Goal: Transaction & Acquisition: Obtain resource

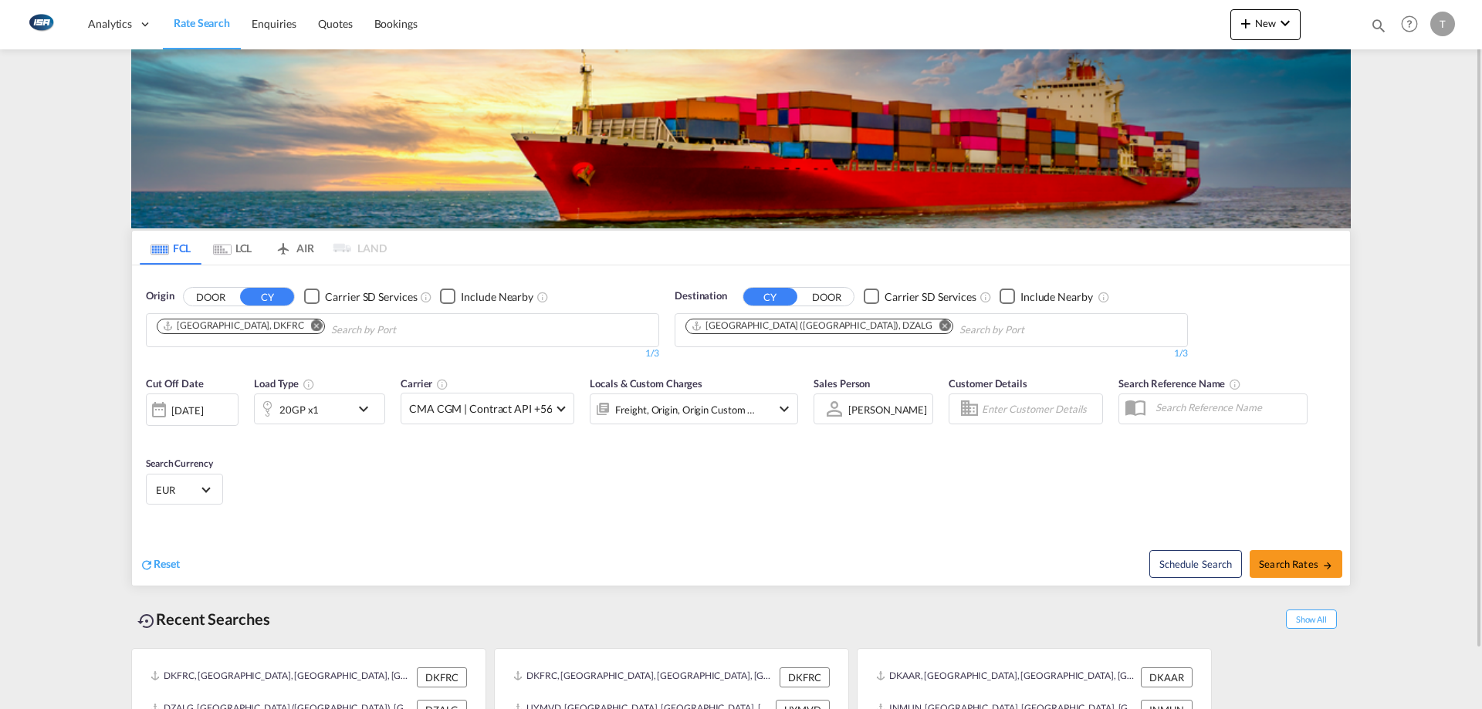
click at [311, 327] on md-icon "Remove" at bounding box center [317, 325] width 12 height 12
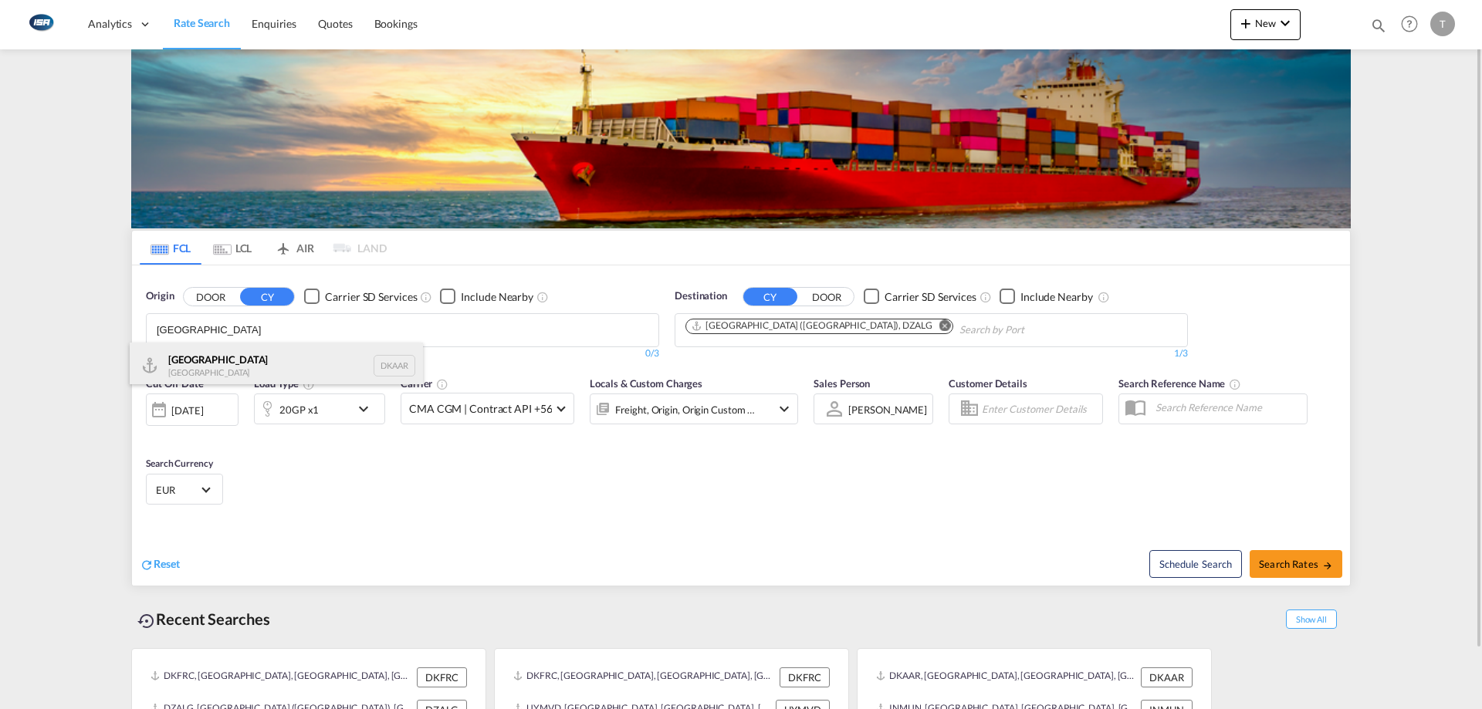
type input "[GEOGRAPHIC_DATA]"
drag, startPoint x: 242, startPoint y: 364, endPoint x: 746, endPoint y: 347, distance: 504.3
click at [242, 364] on div "Aarhus [GEOGRAPHIC_DATA] DKAAR" at bounding box center [276, 366] width 293 height 46
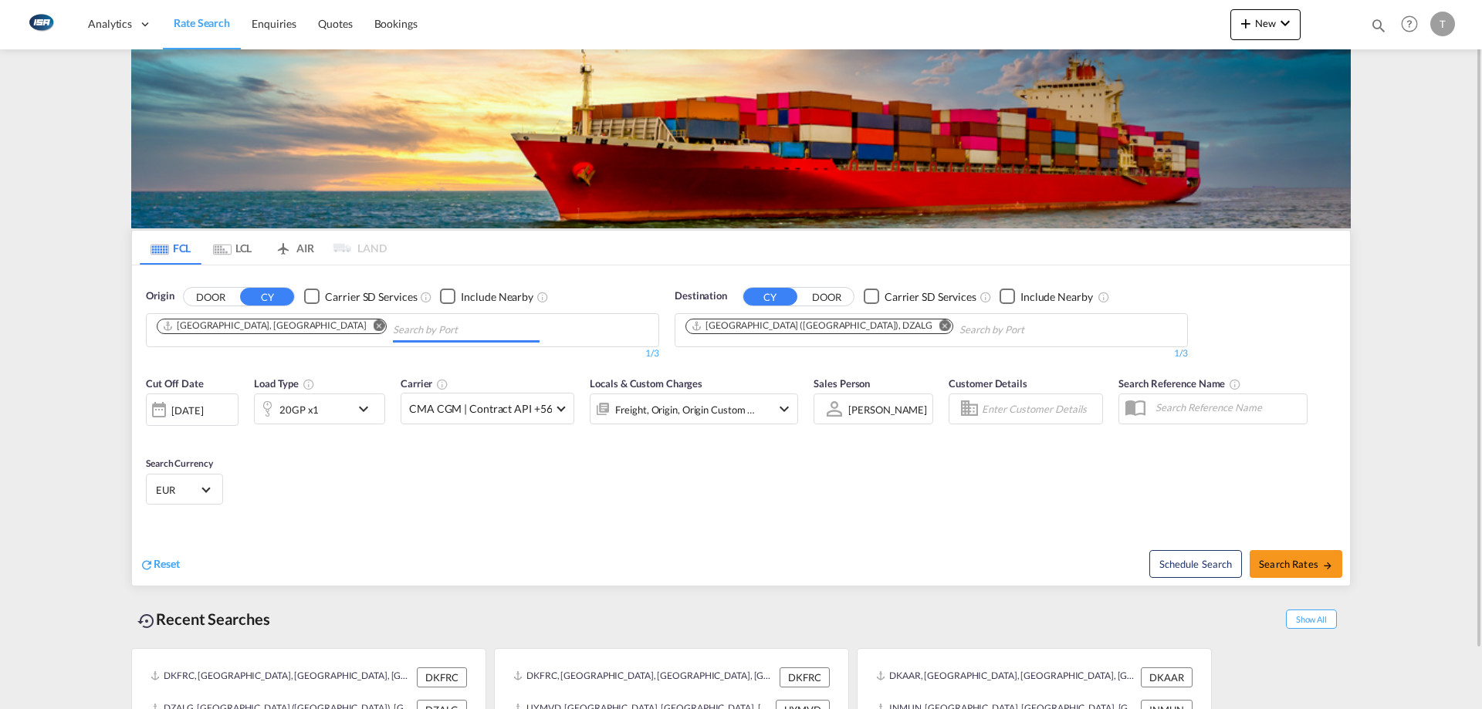
click at [939, 326] on md-icon "Remove" at bounding box center [945, 325] width 12 height 12
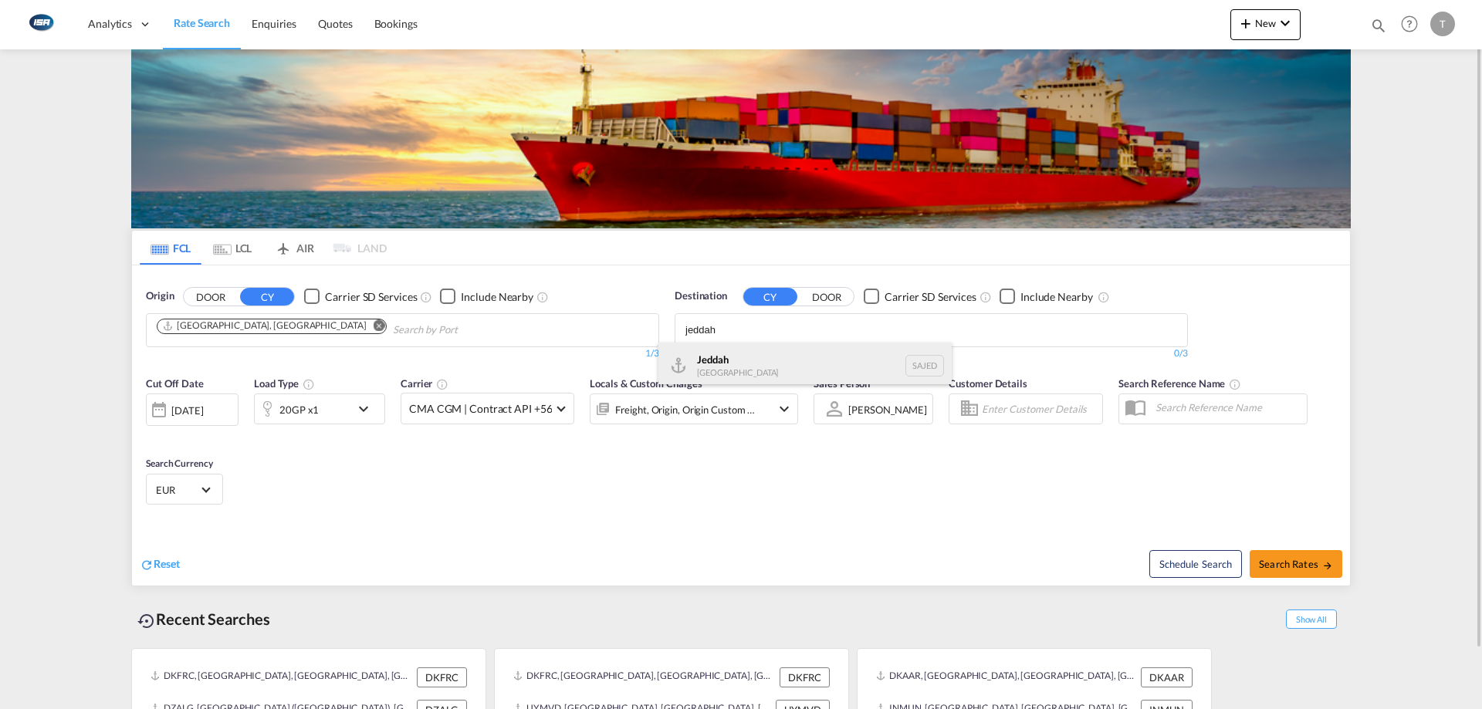
type input "jeddah"
click at [791, 353] on div "Jeddah [GEOGRAPHIC_DATA] SAJED" at bounding box center [804, 366] width 293 height 46
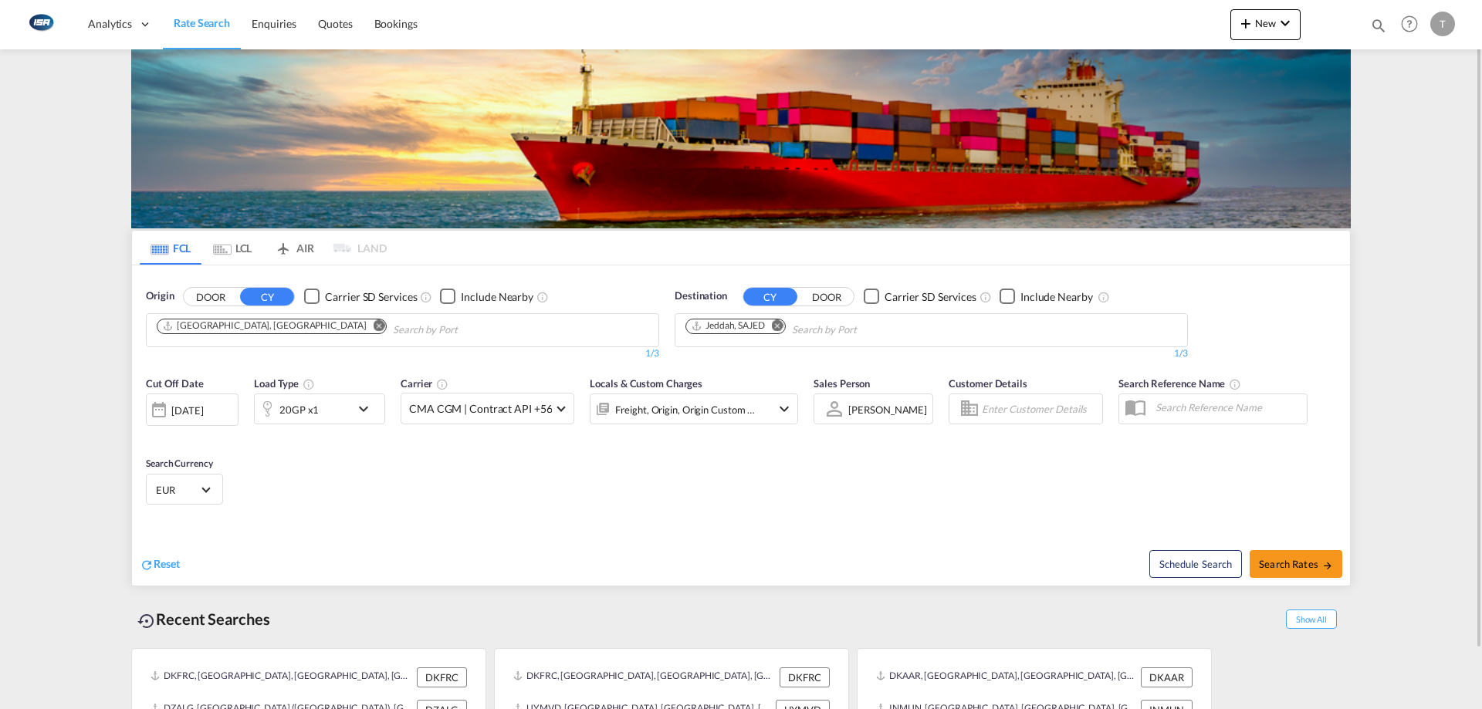
click at [183, 490] on span "EUR" at bounding box center [177, 490] width 43 height 14
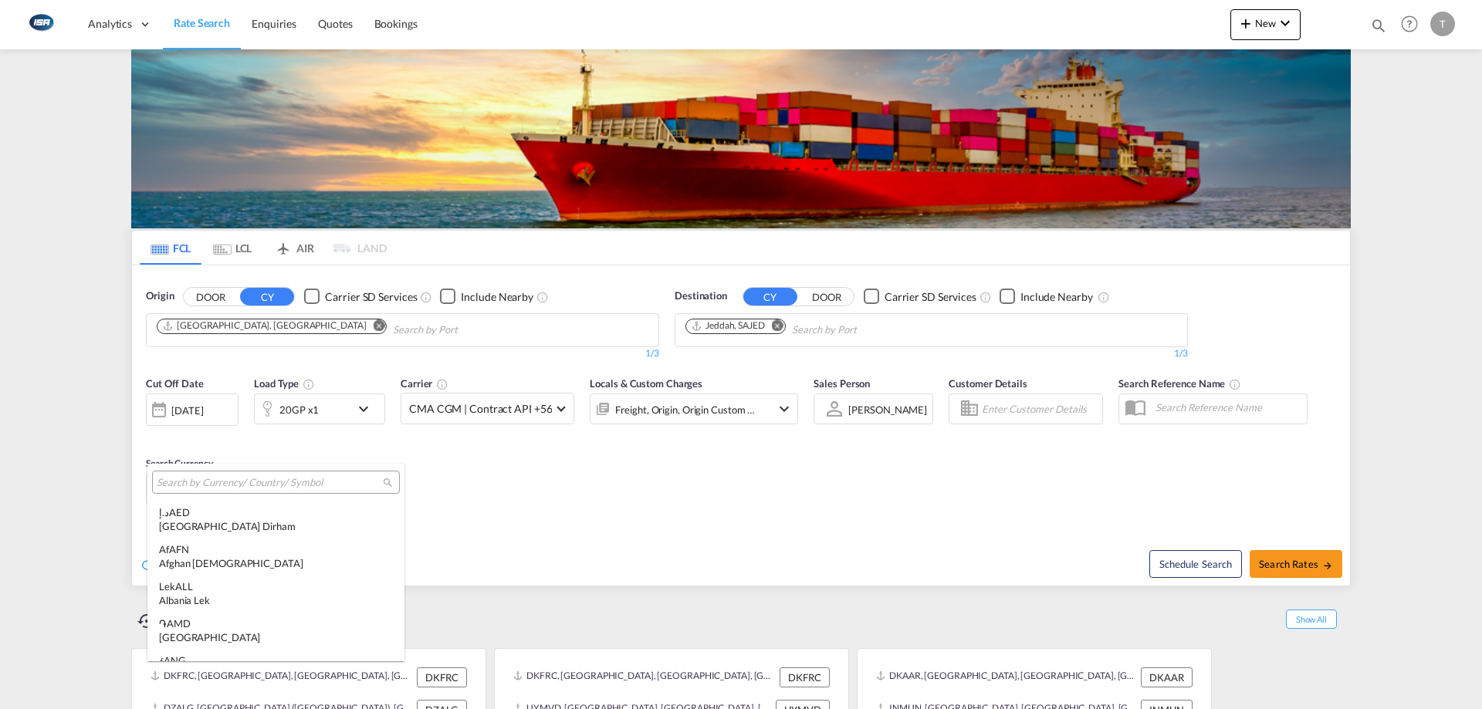
scroll to position [1550, 0]
click at [264, 481] on input "search" at bounding box center [270, 483] width 226 height 14
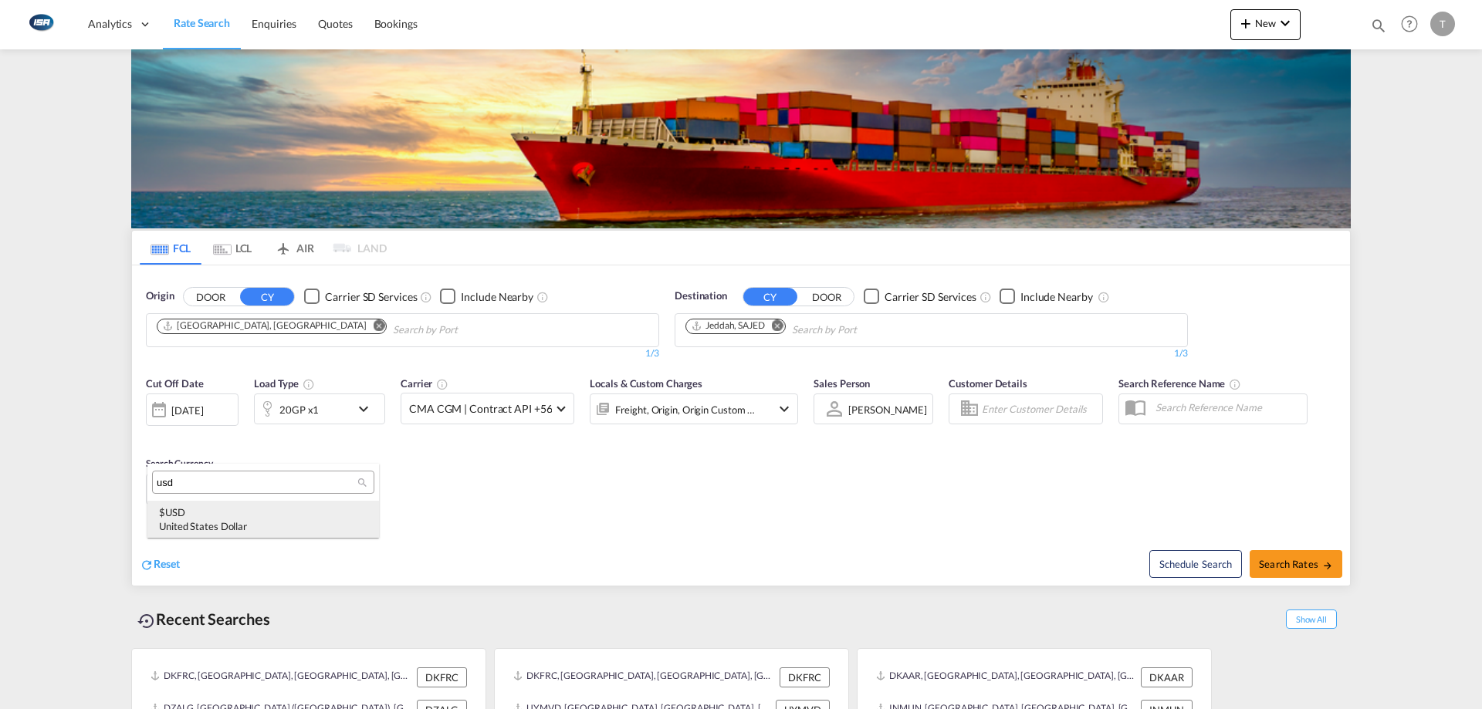
type input "usd"
click at [246, 515] on div "$ USD United States Dollar" at bounding box center [263, 519] width 208 height 28
click at [651, 416] on div "Freight, Origin, Origin Custom +1" at bounding box center [685, 410] width 140 height 22
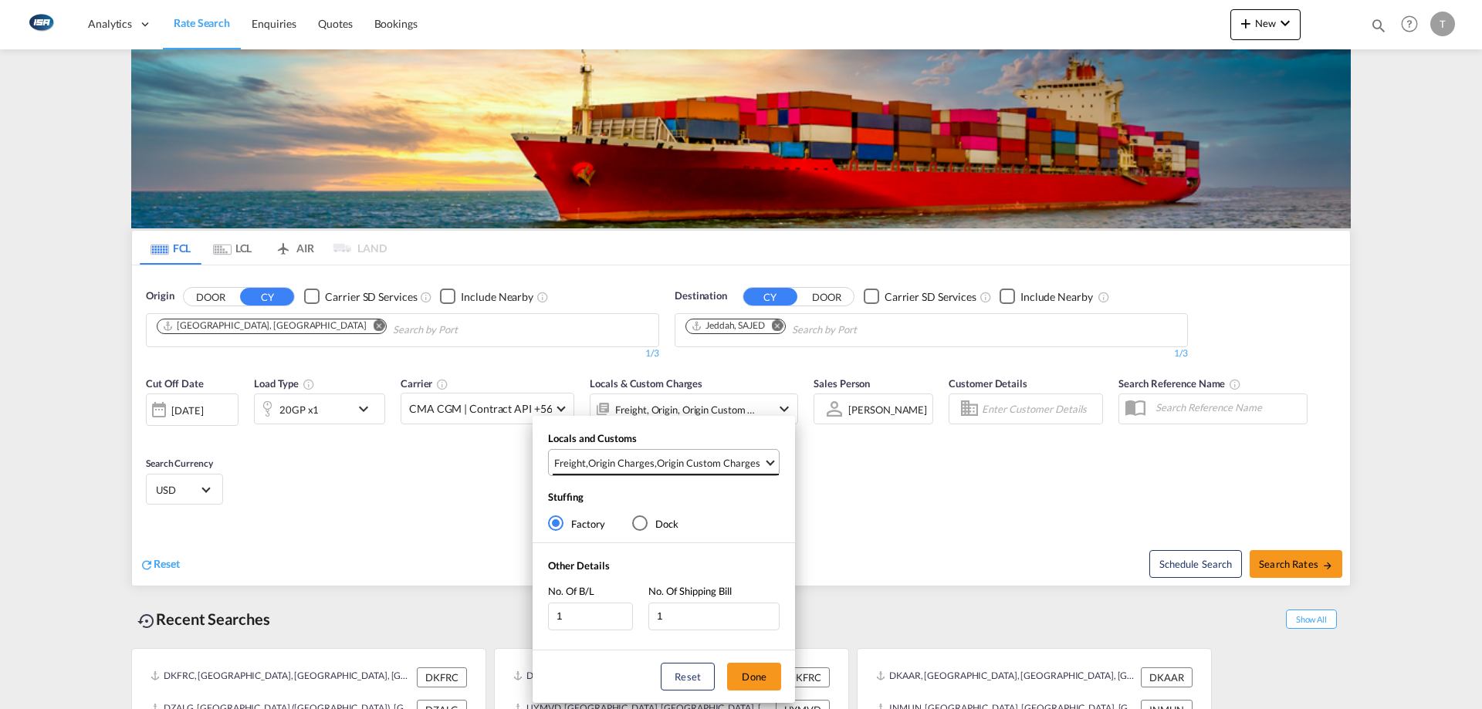
click at [638, 459] on div "Origin Charges" at bounding box center [621, 463] width 66 height 14
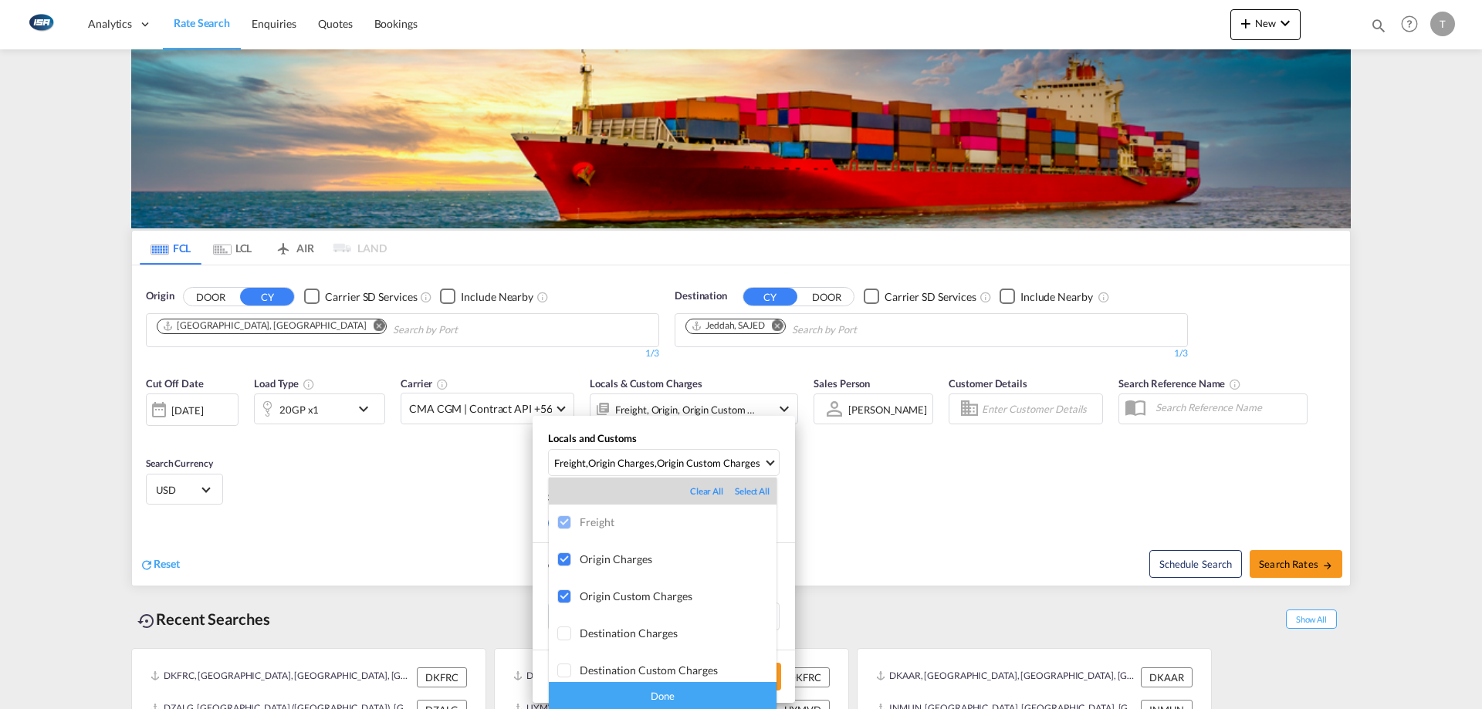
click at [705, 702] on div "Done" at bounding box center [663, 695] width 228 height 27
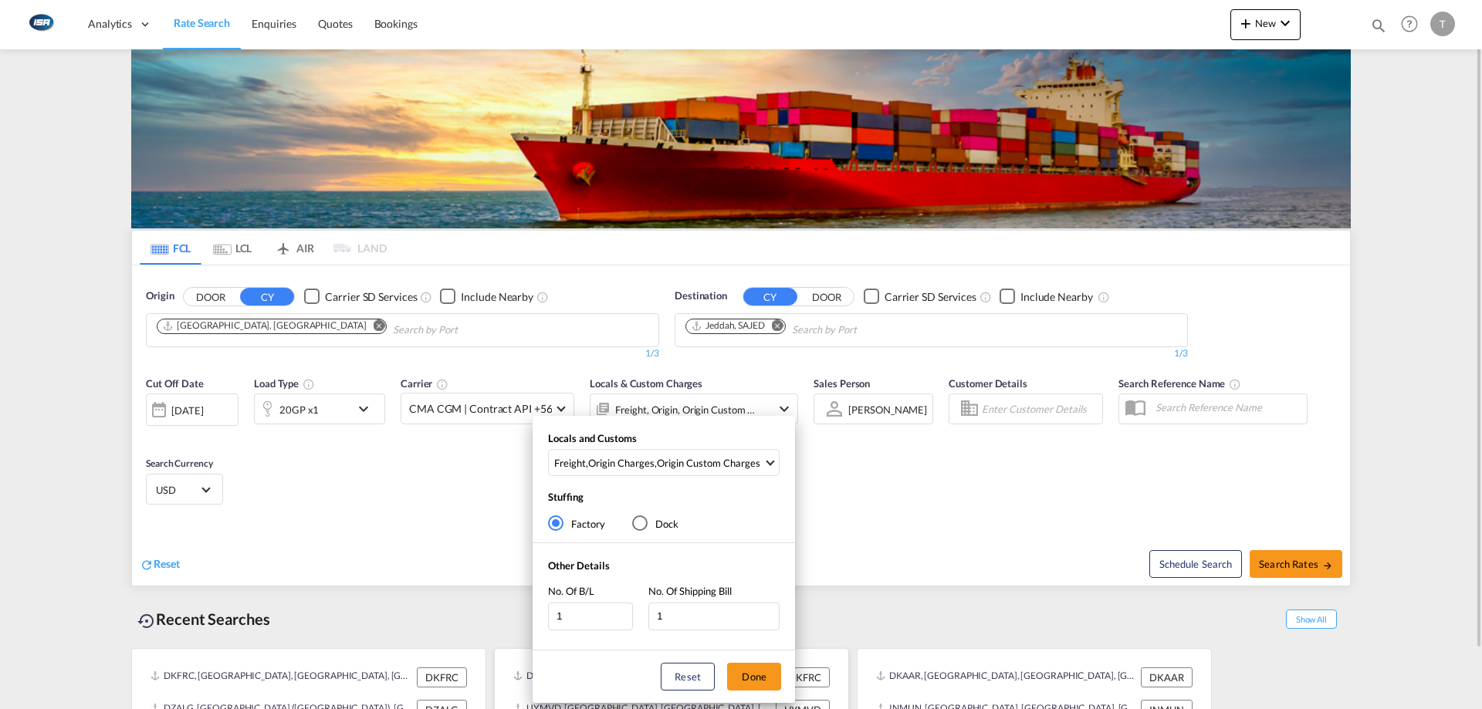
click at [761, 678] on button "Done" at bounding box center [754, 677] width 54 height 28
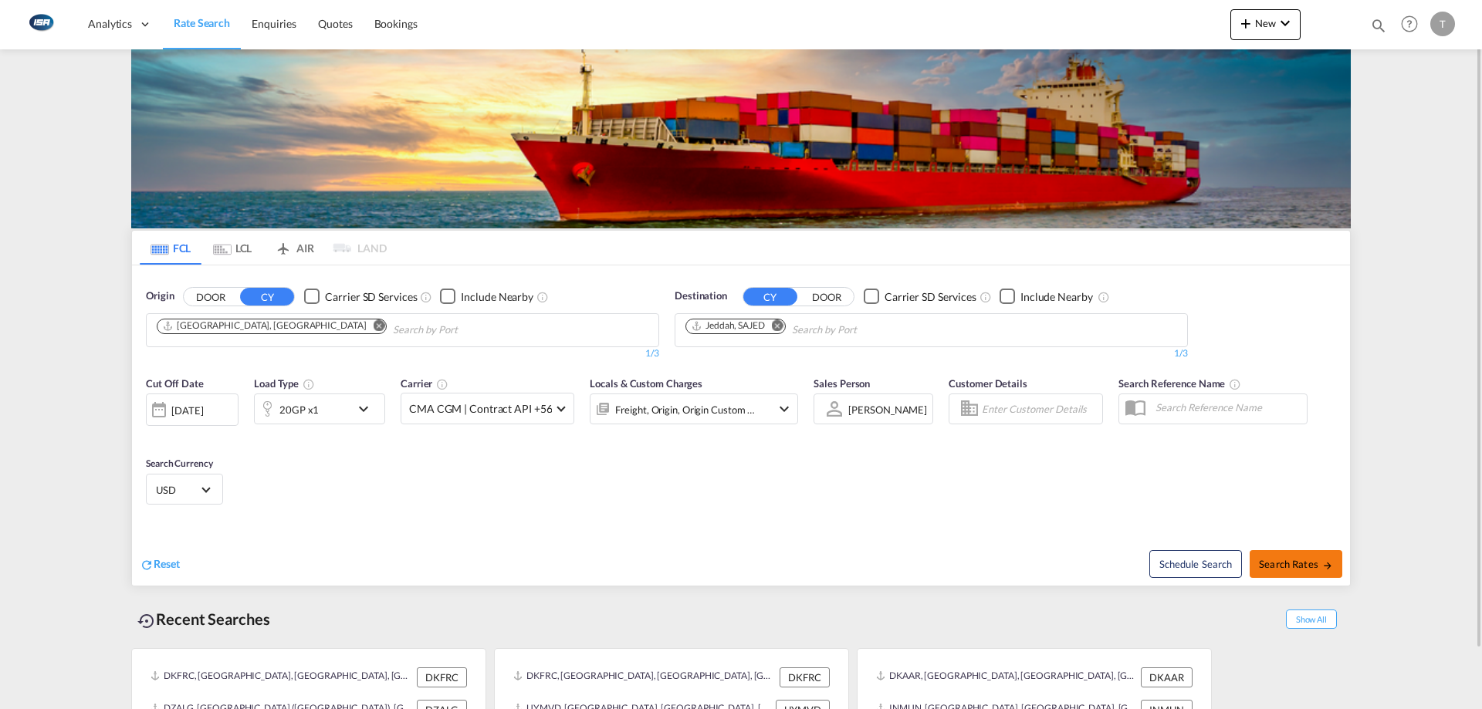
click at [1290, 564] on span "Search Rates" at bounding box center [1296, 564] width 74 height 12
type input "DKAAR to SAJED / [DATE]"
